Goal: Information Seeking & Learning: Check status

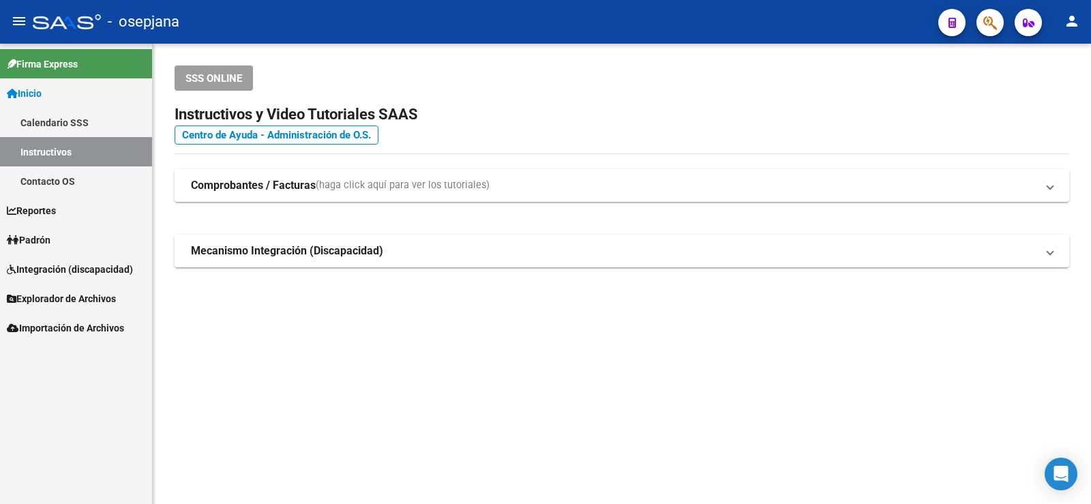
click at [44, 236] on span "Padrón" at bounding box center [29, 240] width 44 height 15
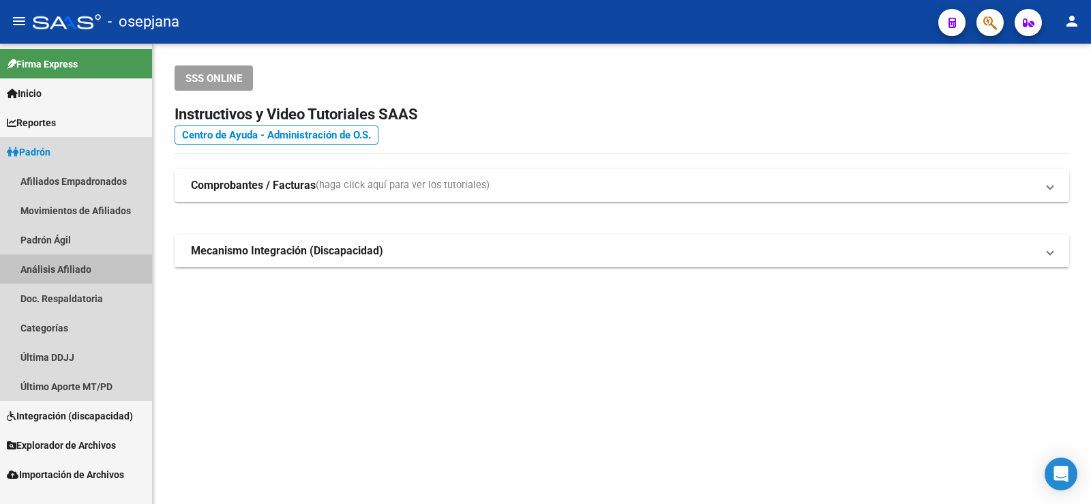
click at [60, 265] on link "Análisis Afiliado" at bounding box center [76, 268] width 152 height 29
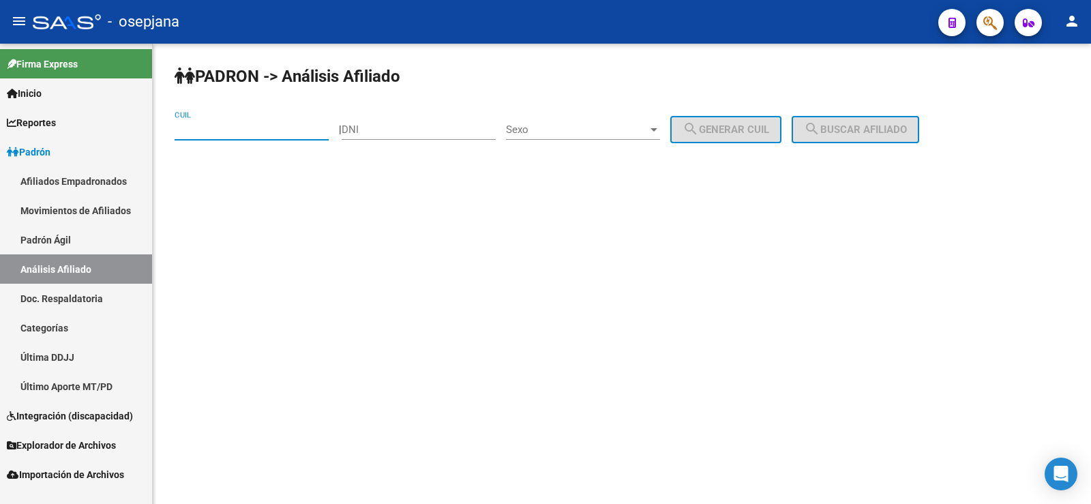
click at [186, 134] on input "CUIL" at bounding box center [252, 129] width 154 height 12
paste input "20-21903721-0"
type input "20-21903721-0"
click at [867, 134] on span "search Buscar afiliado" at bounding box center [855, 129] width 103 height 12
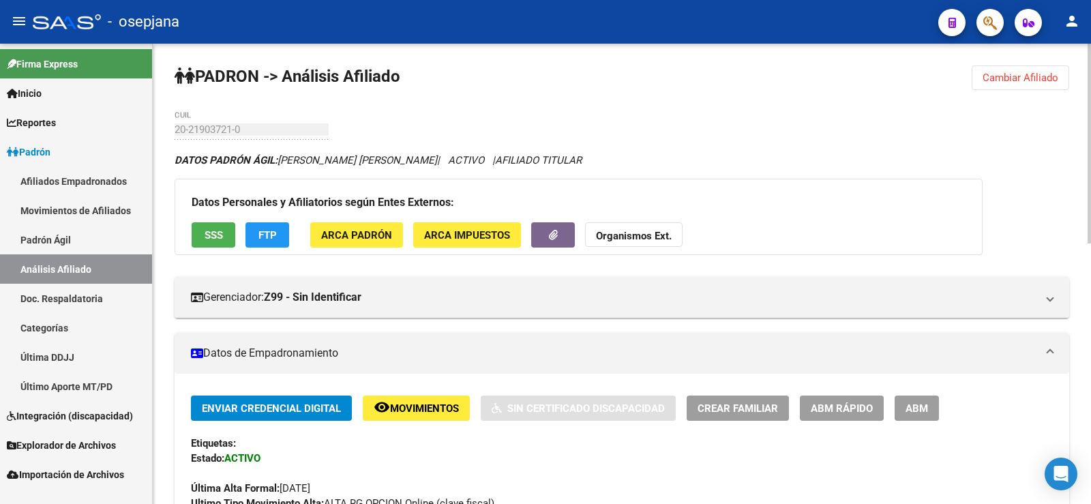
click at [234, 136] on div "20-21903721-0 CUIL" at bounding box center [252, 124] width 154 height 29
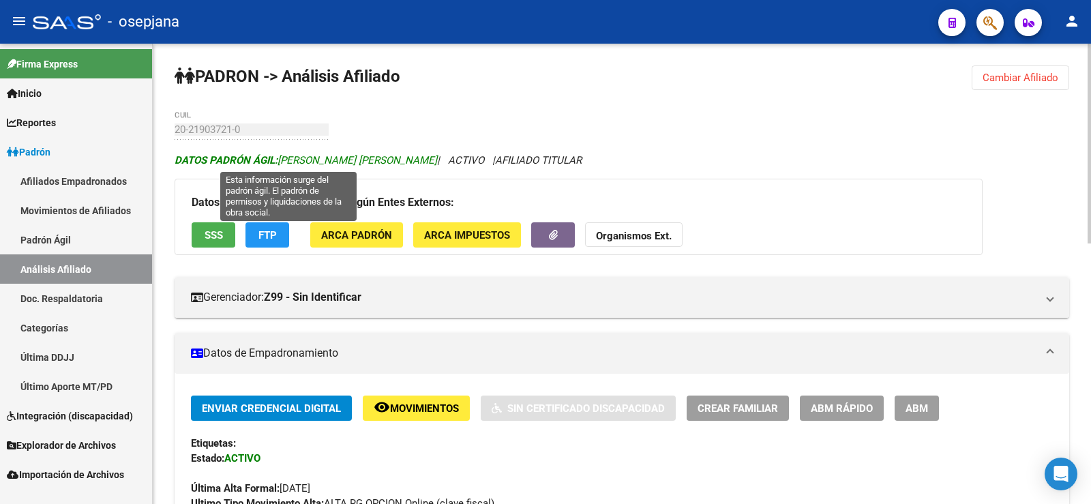
click at [294, 166] on span "DATOS [PERSON_NAME]: [PERSON_NAME] [PERSON_NAME]" at bounding box center [306, 160] width 263 height 12
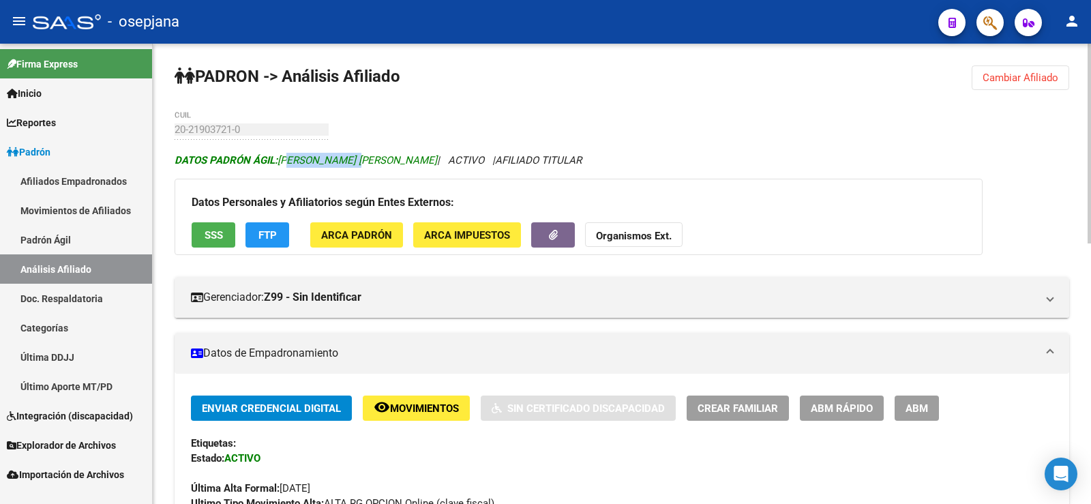
drag, startPoint x: 283, startPoint y: 160, endPoint x: 362, endPoint y: 160, distance: 79.1
click at [359, 160] on span "DATOS [PERSON_NAME]: [PERSON_NAME] [PERSON_NAME]" at bounding box center [306, 160] width 263 height 12
drag, startPoint x: 401, startPoint y: 160, endPoint x: 295, endPoint y: 160, distance: 105.7
click at [282, 160] on span "DATOS [PERSON_NAME]: [PERSON_NAME] [PERSON_NAME]" at bounding box center [306, 160] width 263 height 12
copy span "[PERSON_NAME] [PERSON_NAME]"
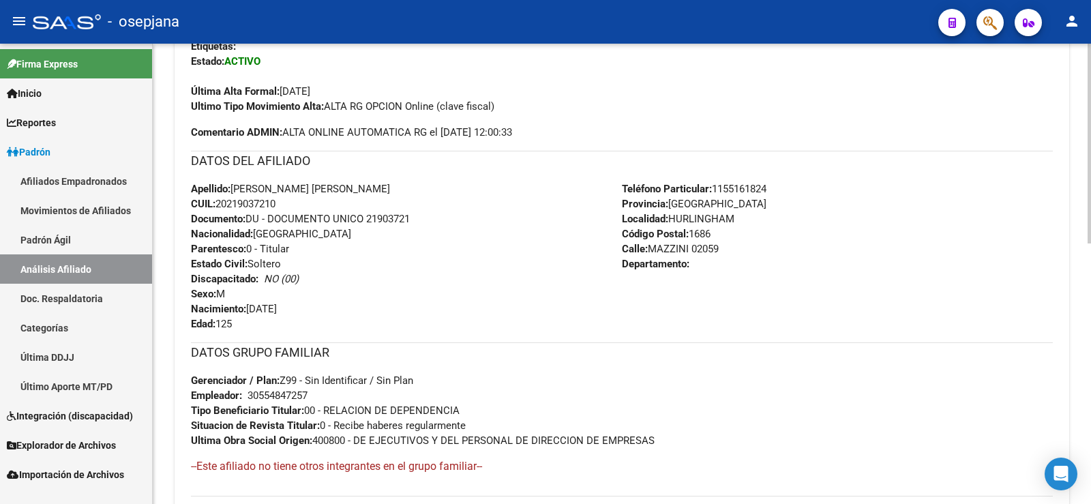
scroll to position [409, 0]
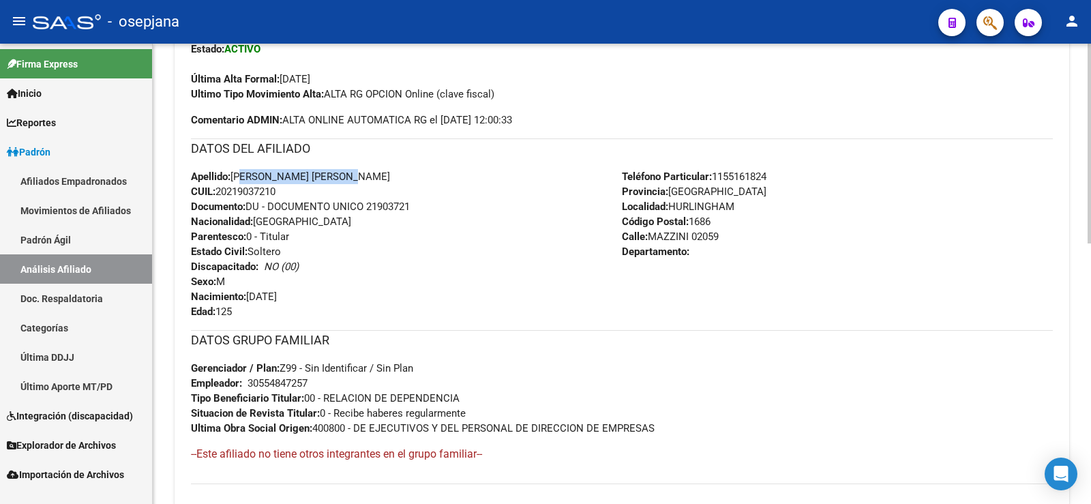
drag, startPoint x: 234, startPoint y: 176, endPoint x: 364, endPoint y: 177, distance: 130.3
click at [364, 177] on div "Apellido: [PERSON_NAME] [PERSON_NAME]: 20219037210 Documento: DU - DOCUMENTO UN…" at bounding box center [406, 244] width 431 height 150
copy span "[PERSON_NAME] [PERSON_NAME]"
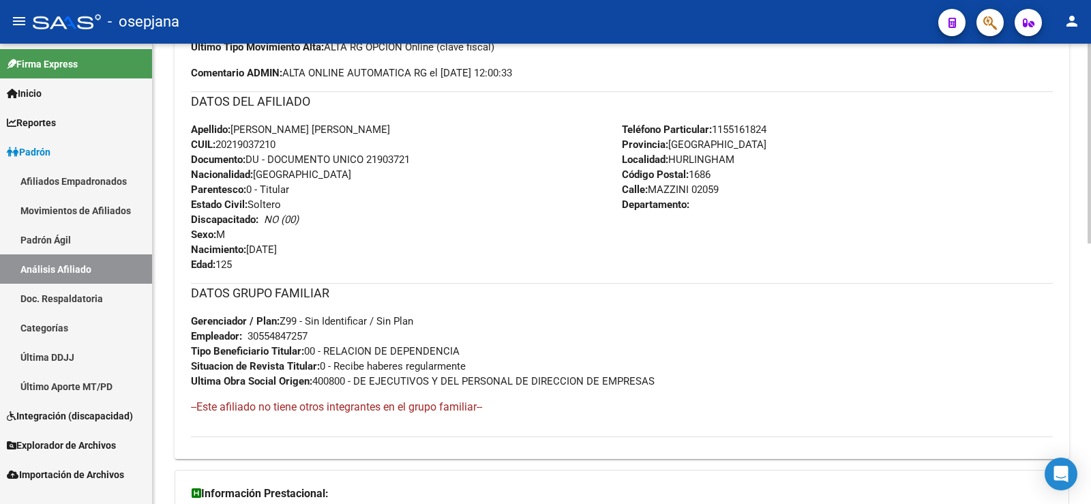
scroll to position [477, 0]
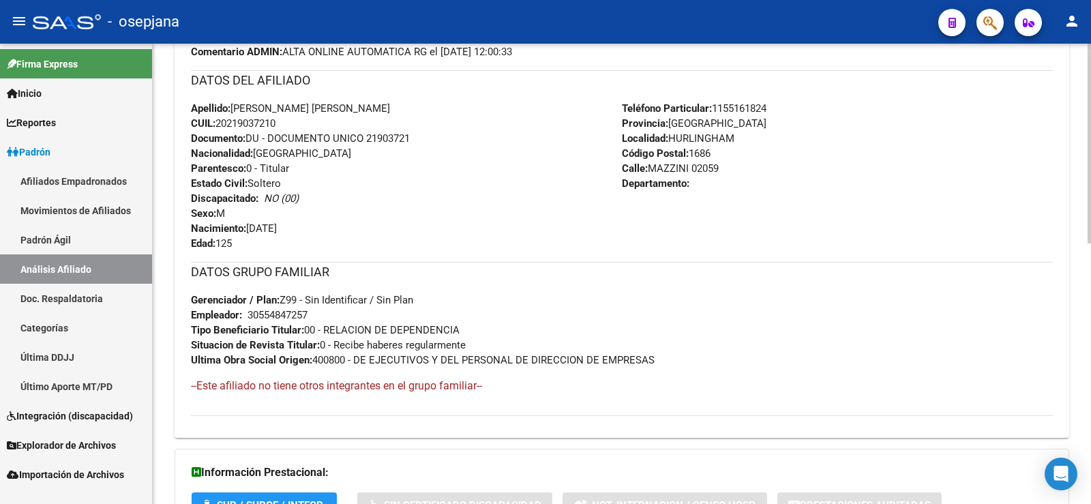
drag, startPoint x: 650, startPoint y: 169, endPoint x: 737, endPoint y: 169, distance: 86.6
click at [737, 169] on div "Teléfono Particular: [PHONE_NUMBER] Provincia: [GEOGRAPHIC_DATA] Localidad: [GE…" at bounding box center [837, 176] width 431 height 150
copy span "MAZZINI 02059"
drag, startPoint x: 717, startPoint y: 106, endPoint x: 797, endPoint y: 106, distance: 80.5
click at [797, 106] on div "Teléfono Particular: [PHONE_NUMBER] Provincia: [GEOGRAPHIC_DATA] Localidad: [GE…" at bounding box center [837, 176] width 431 height 150
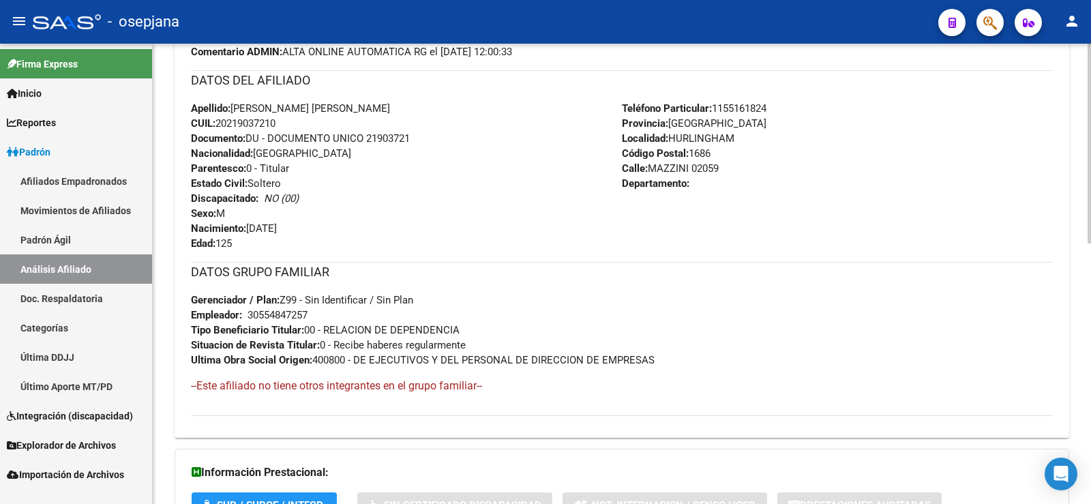
copy span "1155161824"
drag, startPoint x: 349, startPoint y: 358, endPoint x: 319, endPoint y: 359, distance: 30.0
click at [319, 359] on span "Ultima Obra Social Origen: 400800 - DE EJECUTIVOS Y DEL PERSONAL DE DIRECCION D…" at bounding box center [423, 360] width 464 height 12
copy span "400800"
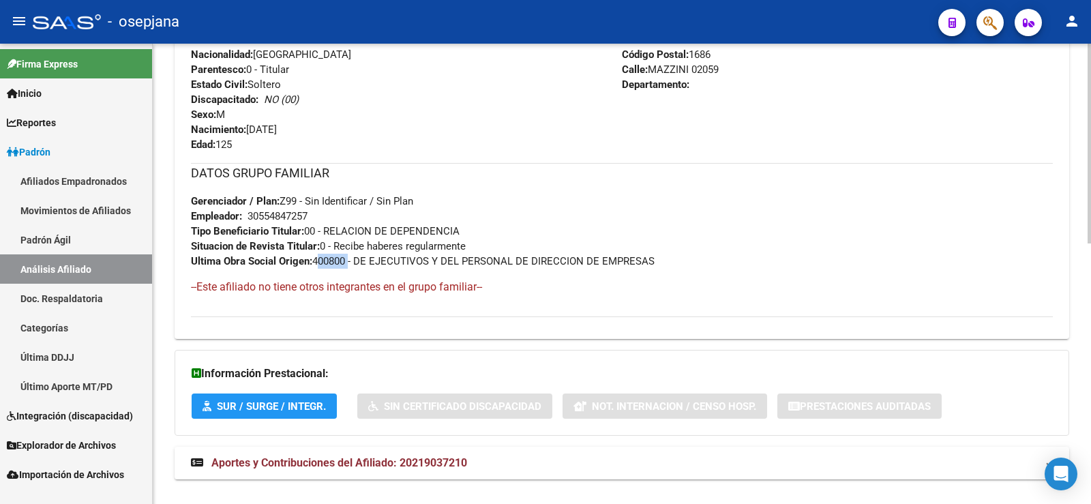
scroll to position [600, 0]
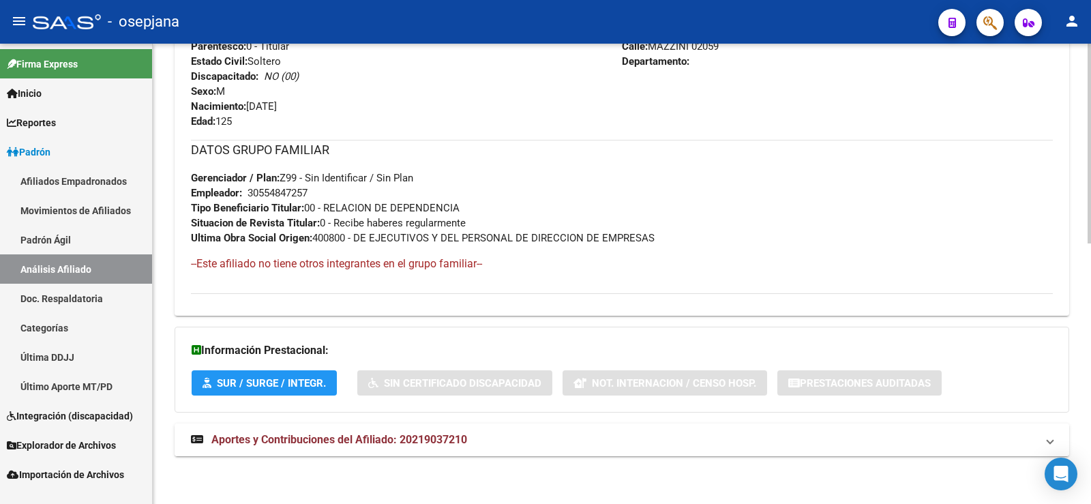
click at [296, 445] on span "Aportes y Contribuciones del Afiliado: 20219037210" at bounding box center [339, 439] width 256 height 13
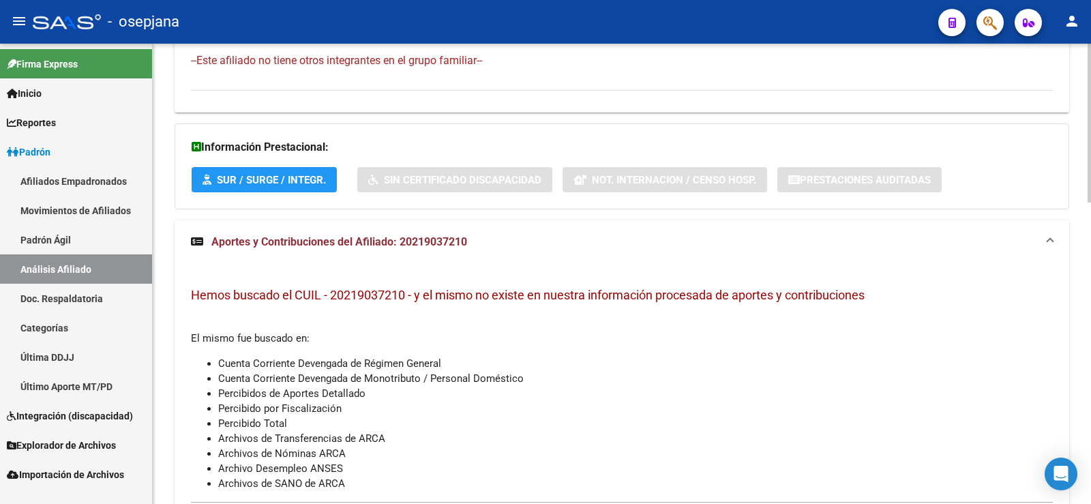
scroll to position [871, 0]
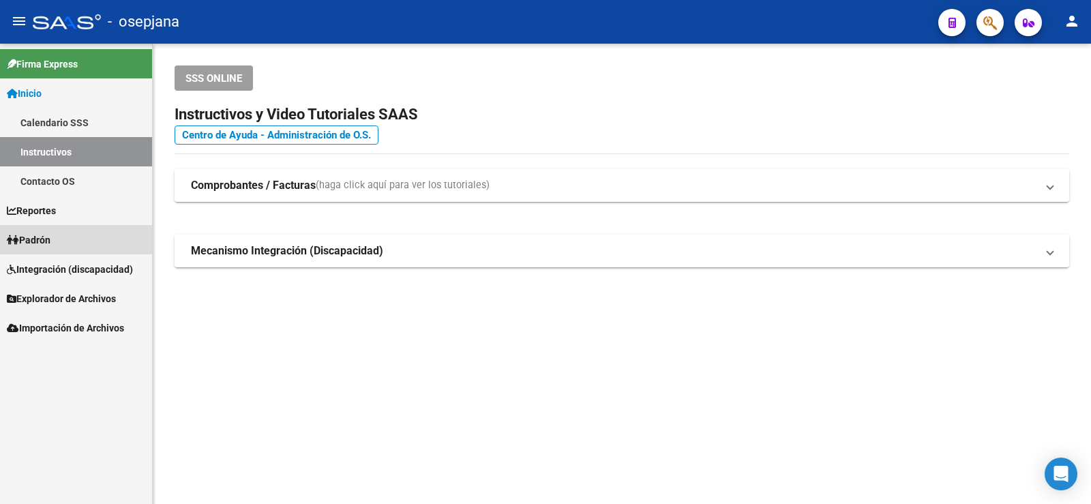
click at [66, 235] on link "Padrón" at bounding box center [76, 239] width 152 height 29
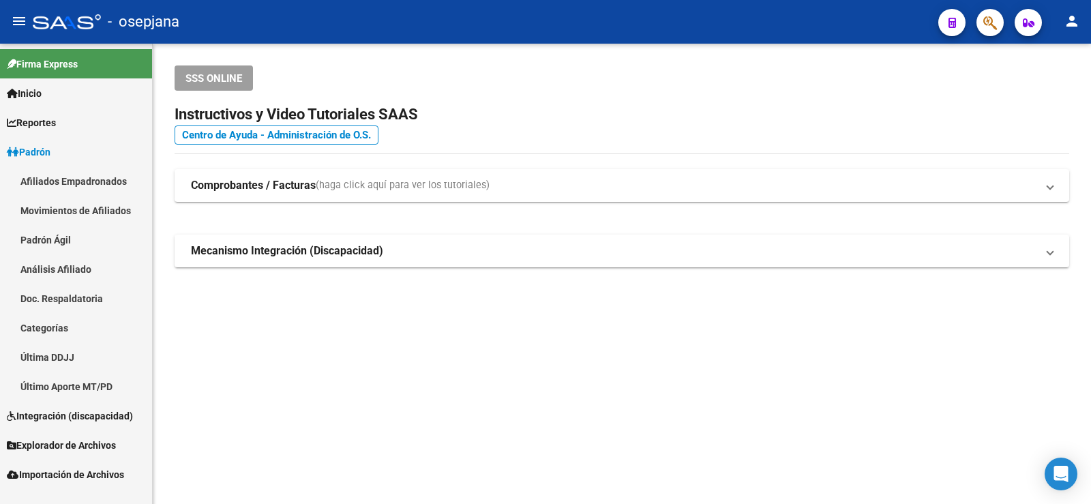
click at [85, 268] on link "Análisis Afiliado" at bounding box center [76, 268] width 152 height 29
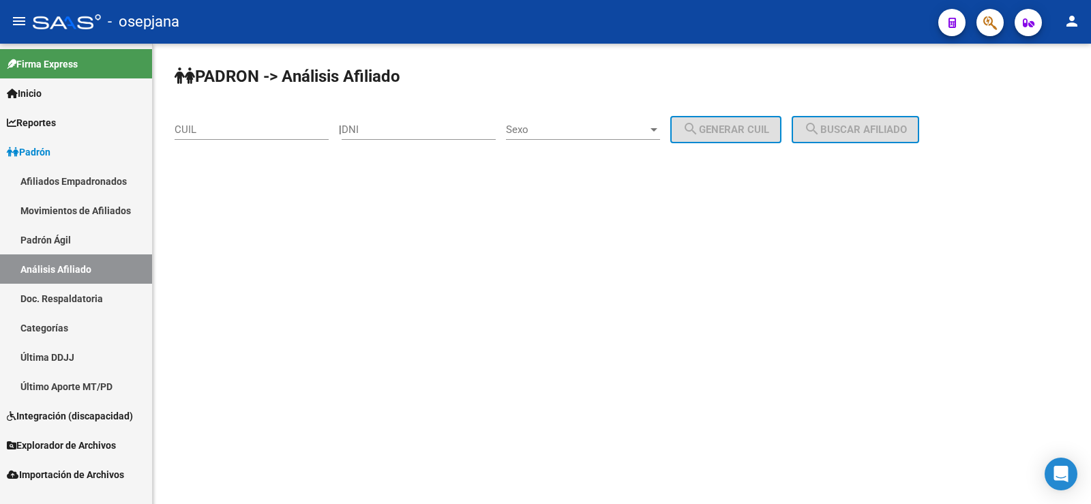
click at [224, 125] on input "CUIL" at bounding box center [252, 129] width 154 height 12
paste input "27-21802539-6"
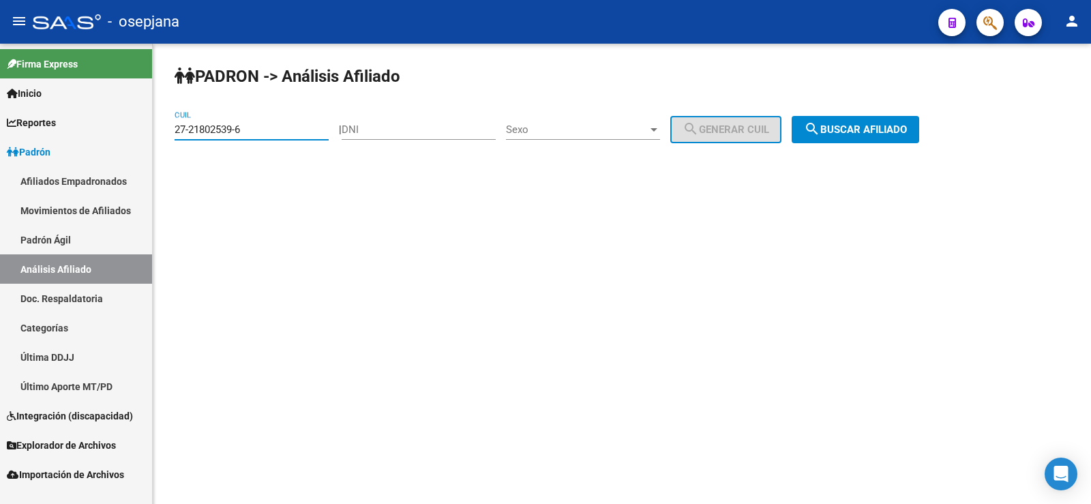
type input "27-21802539-6"
click at [857, 128] on span "search Buscar afiliado" at bounding box center [855, 129] width 103 height 12
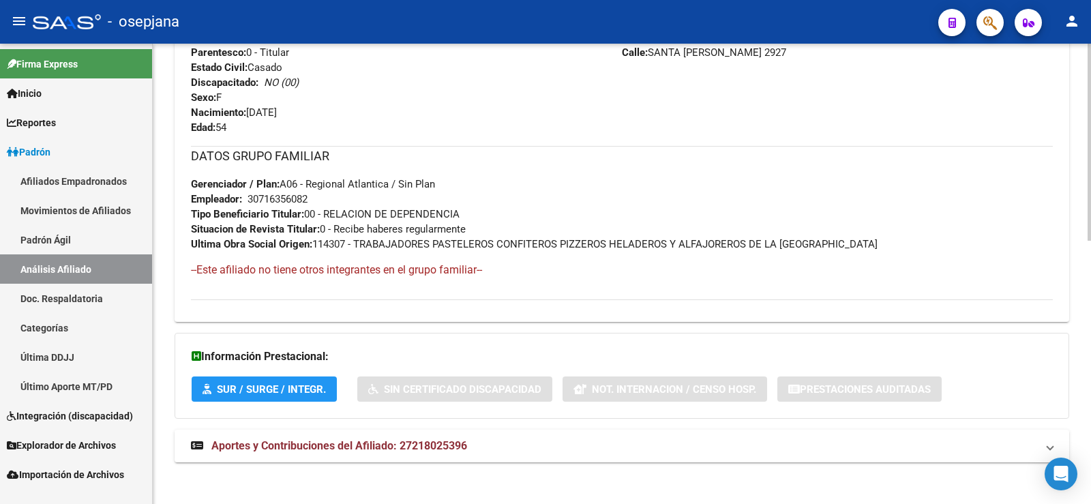
scroll to position [615, 0]
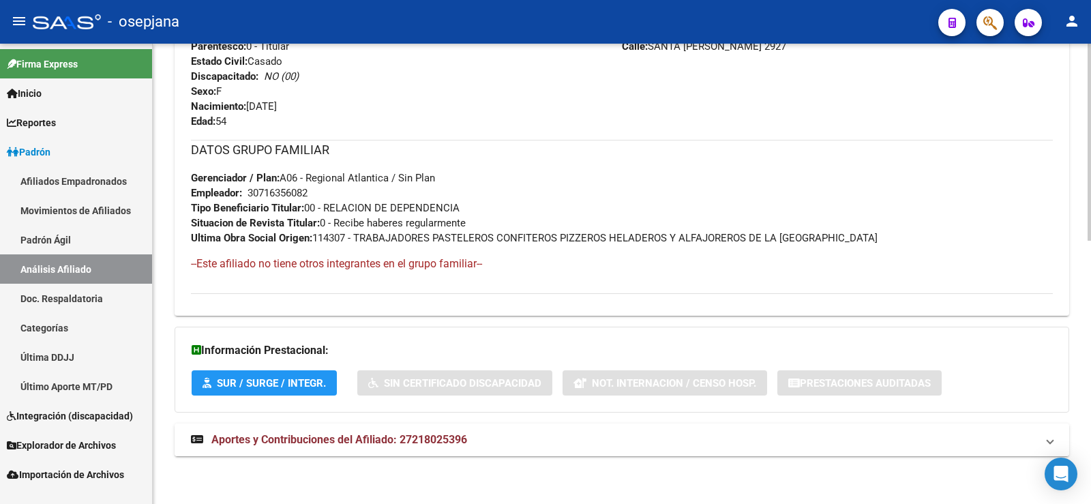
click at [278, 445] on span "Aportes y Contribuciones del Afiliado: 27218025396" at bounding box center [339, 439] width 256 height 13
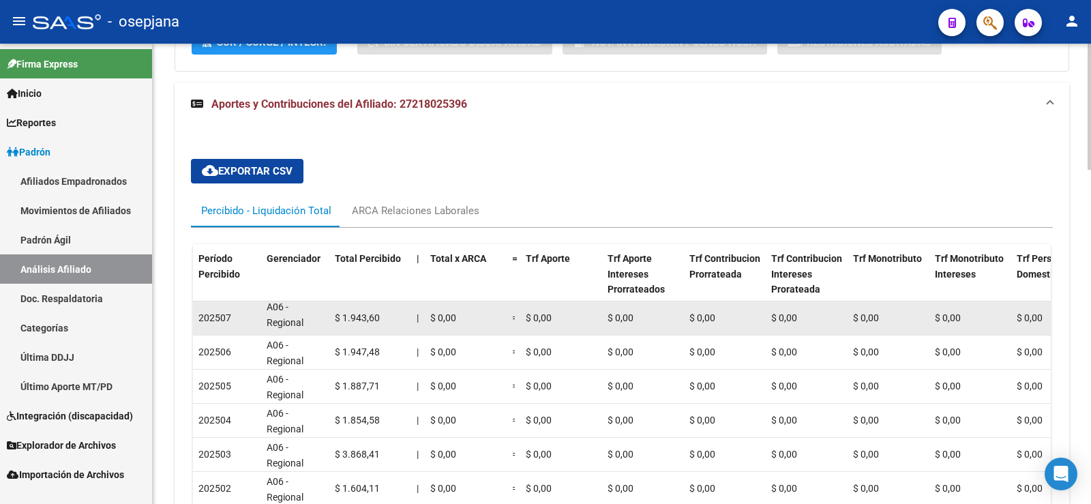
scroll to position [0, 0]
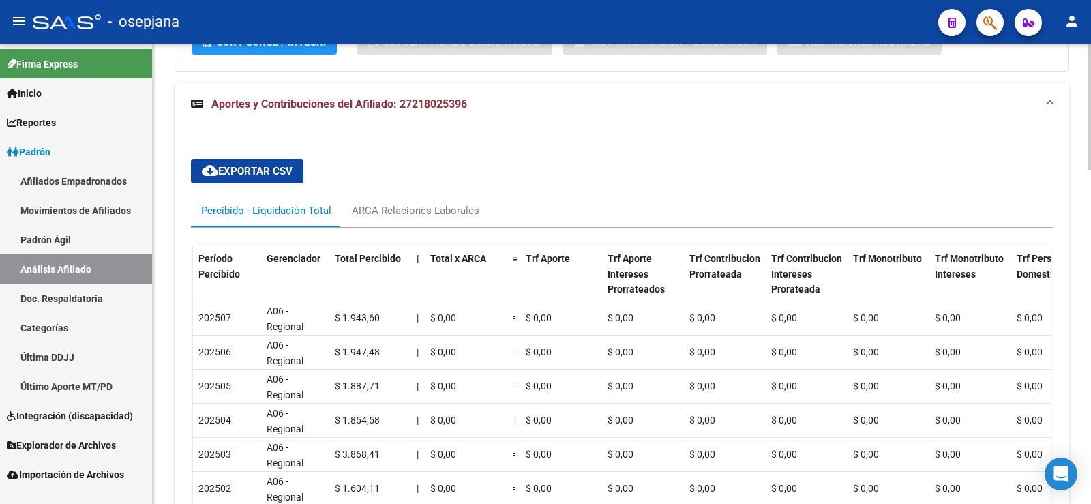
click at [505, 173] on div "cloud_download Exportar CSV Percibido - Liquidación Total ARCA Relaciones Labor…" at bounding box center [622, 420] width 862 height 544
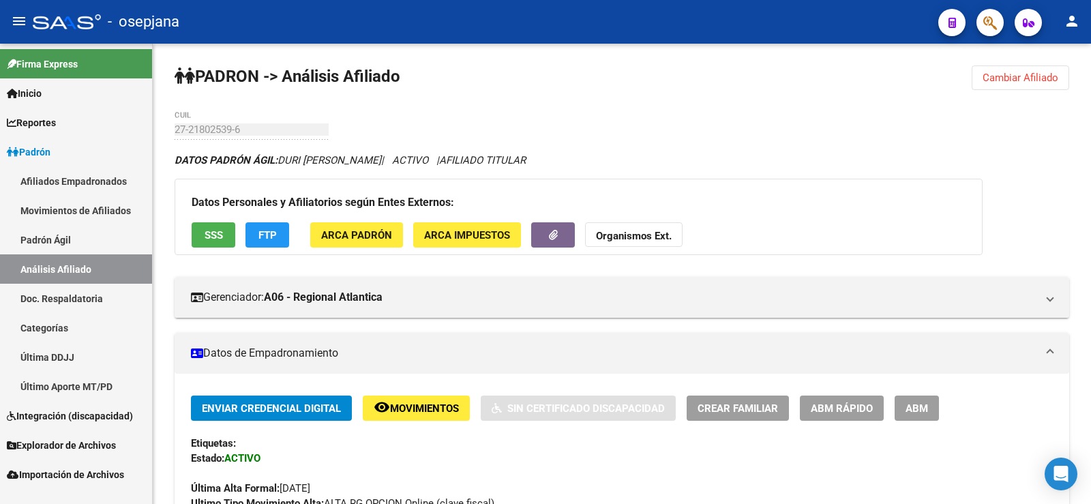
click at [74, 268] on link "Análisis Afiliado" at bounding box center [76, 268] width 152 height 29
click at [1026, 84] on button "Cambiar Afiliado" at bounding box center [1021, 77] width 98 height 25
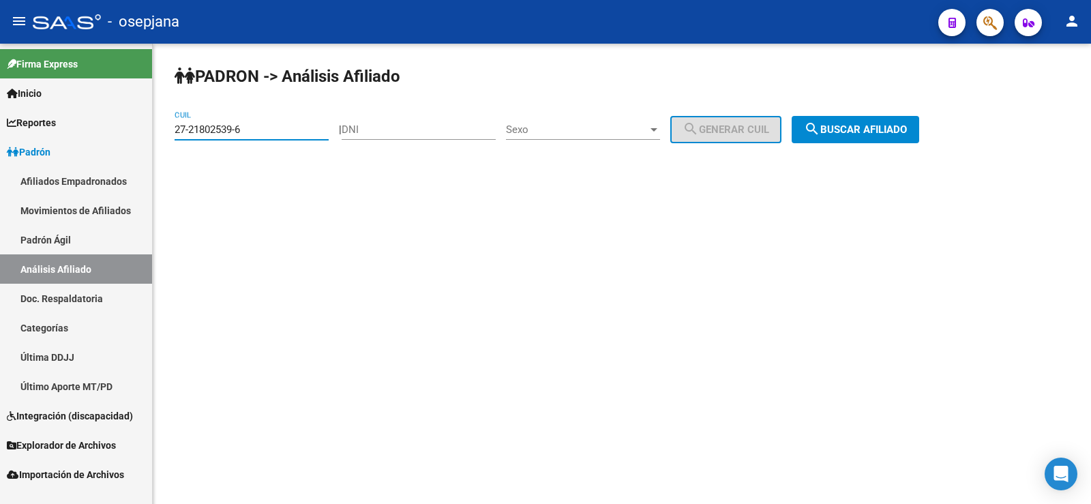
drag, startPoint x: 258, startPoint y: 134, endPoint x: 133, endPoint y: 131, distance: 124.8
click at [133, 131] on mat-sidenav-container "Firma Express Inicio Calendario SSS Instructivos Contacto OS Reportes Padrón Tr…" at bounding box center [545, 274] width 1091 height 460
paste input "20-18312334-4"
type input "20-18312334-4"
click at [891, 117] on button "search Buscar afiliado" at bounding box center [856, 129] width 128 height 27
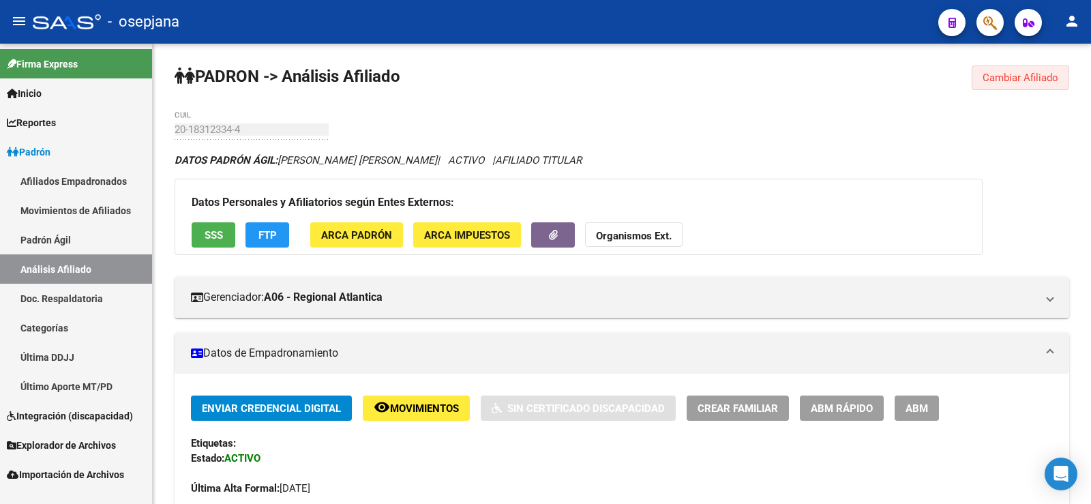
click at [1020, 71] on button "Cambiar Afiliado" at bounding box center [1021, 77] width 98 height 25
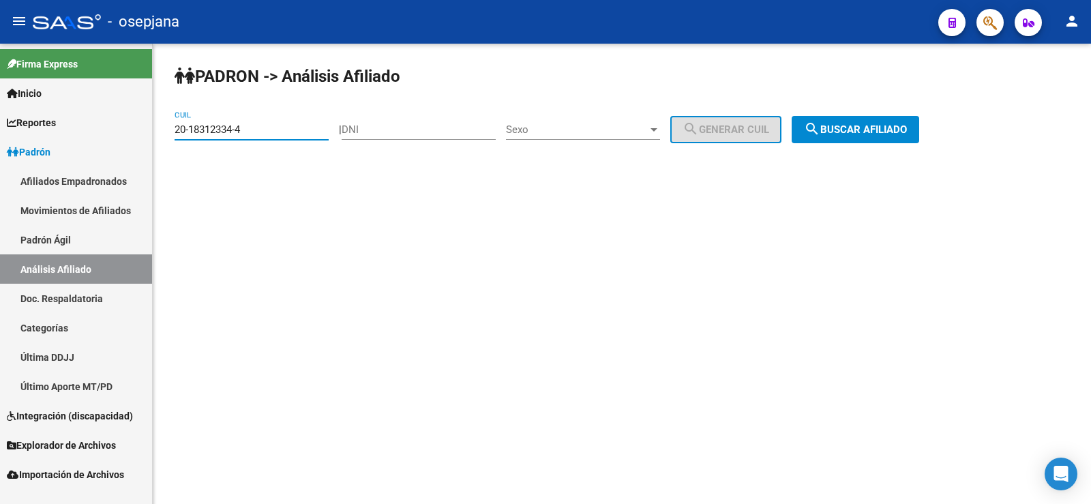
drag, startPoint x: 259, startPoint y: 130, endPoint x: 136, endPoint y: 130, distance: 122.8
click at [136, 130] on mat-sidenav-container "Firma Express Inicio Calendario SSS Instructivos Contacto OS Reportes Padrón Tr…" at bounding box center [545, 274] width 1091 height 460
paste input "27-21802539-6"
type input "27-21802539-6"
click at [841, 134] on span "search Buscar afiliado" at bounding box center [855, 129] width 103 height 12
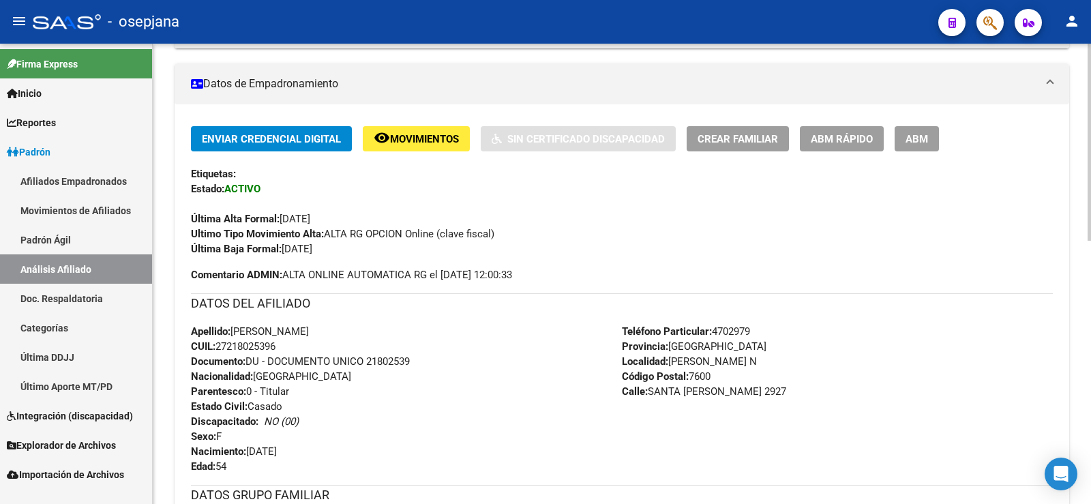
scroll to position [205, 0]
